Goal: Task Accomplishment & Management: Use online tool/utility

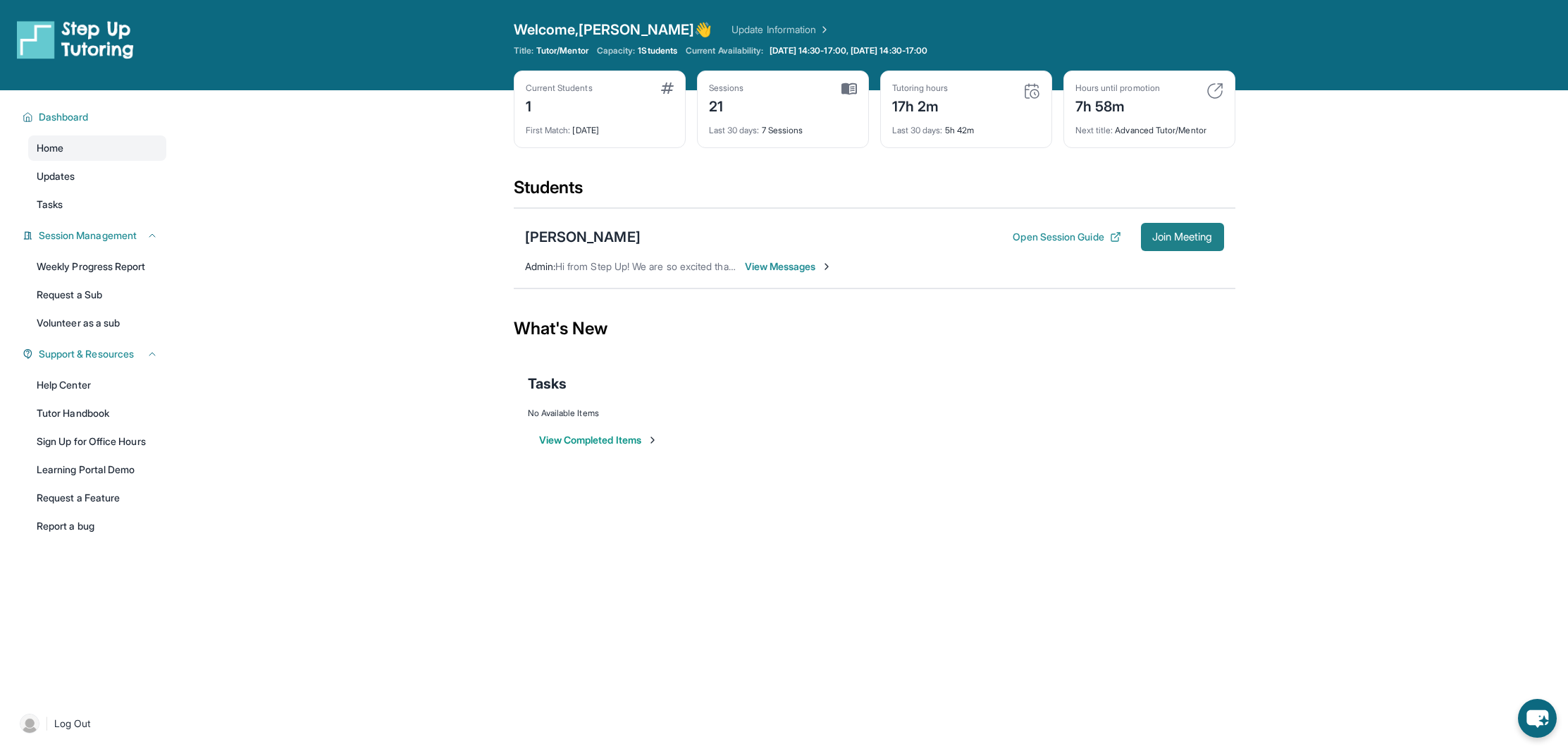
click at [1186, 245] on button "Join Meeting" at bounding box center [1182, 237] width 83 height 29
click at [1198, 243] on button "Join Meeting" at bounding box center [1182, 237] width 83 height 29
